Goal: Information Seeking & Learning: Learn about a topic

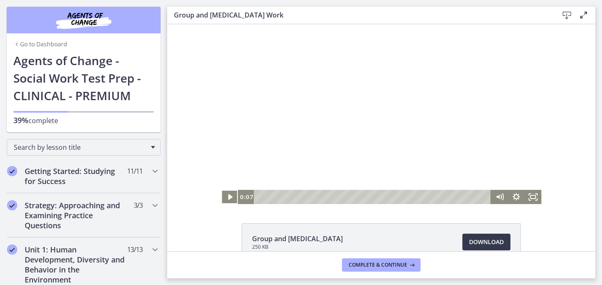
scroll to position [340, 0]
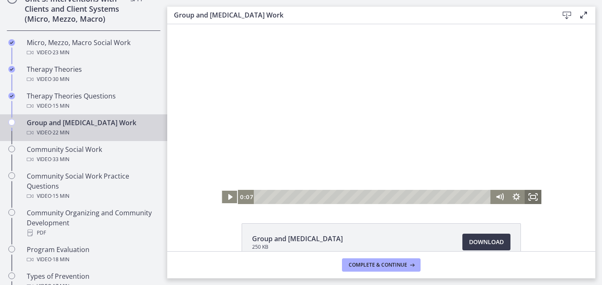
click at [536, 200] on icon "Fullscreen" at bounding box center [532, 197] width 17 height 14
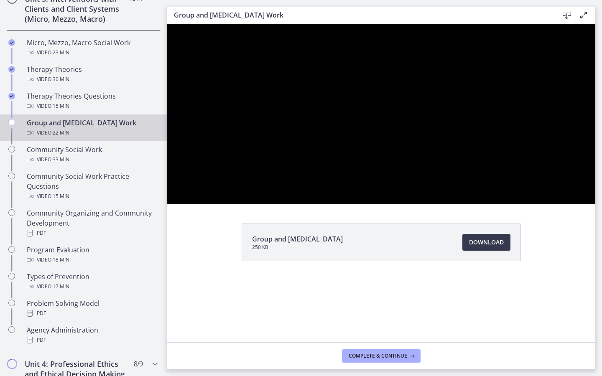
click at [573, 186] on button "Unfullscreen" at bounding box center [584, 195] width 22 height 18
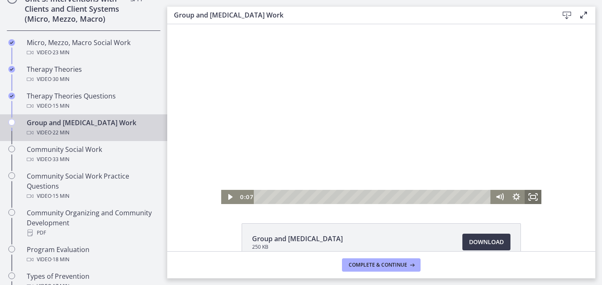
click at [528, 192] on icon "Fullscreen" at bounding box center [532, 197] width 17 height 14
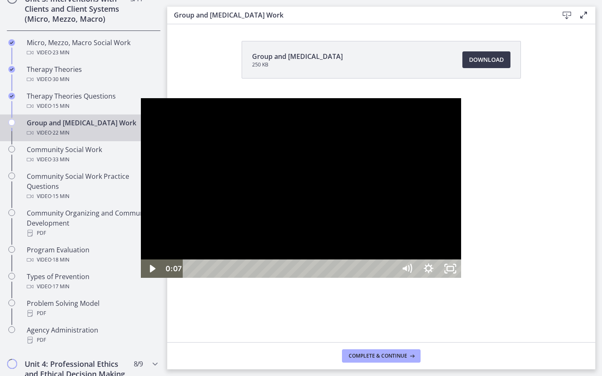
click at [414, 198] on div at bounding box center [301, 188] width 320 height 180
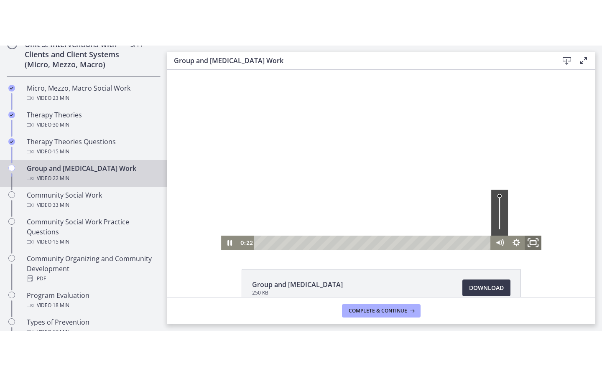
click at [535, 240] on rect "Fullscreen" at bounding box center [533, 242] width 6 height 4
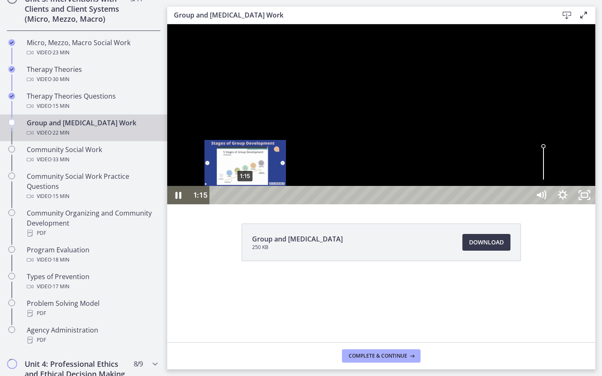
click at [245, 204] on div "1:15" at bounding box center [371, 195] width 307 height 18
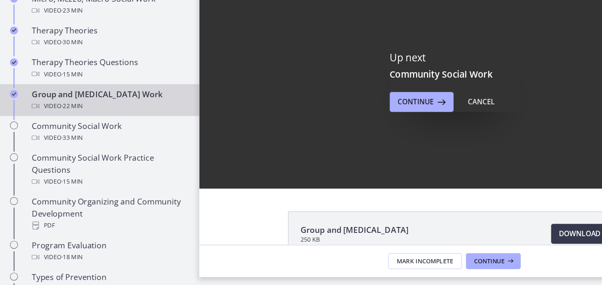
scroll to position [0, 0]
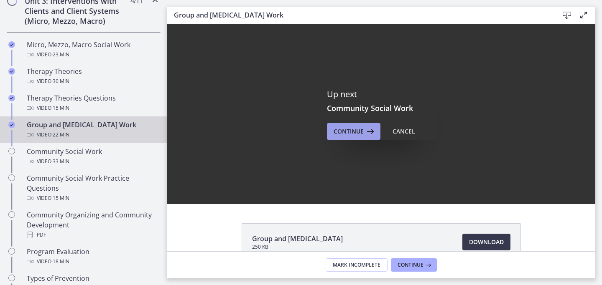
click at [364, 138] on button "Continue" at bounding box center [353, 131] width 53 height 17
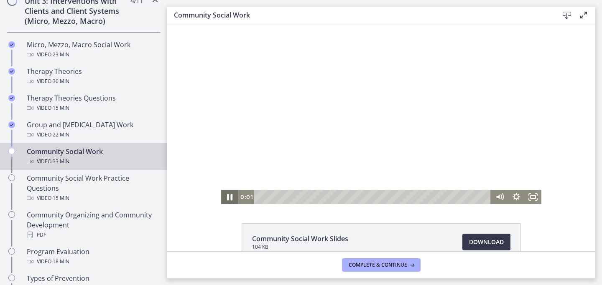
click at [229, 200] on icon "Pause" at bounding box center [229, 197] width 20 height 17
click at [260, 132] on div at bounding box center [381, 114] width 320 height 180
click at [532, 195] on rect "Fullscreen" at bounding box center [533, 197] width 6 height 4
click at [228, 196] on icon "Pause" at bounding box center [229, 197] width 5 height 5
